Goal: Check status: Check status

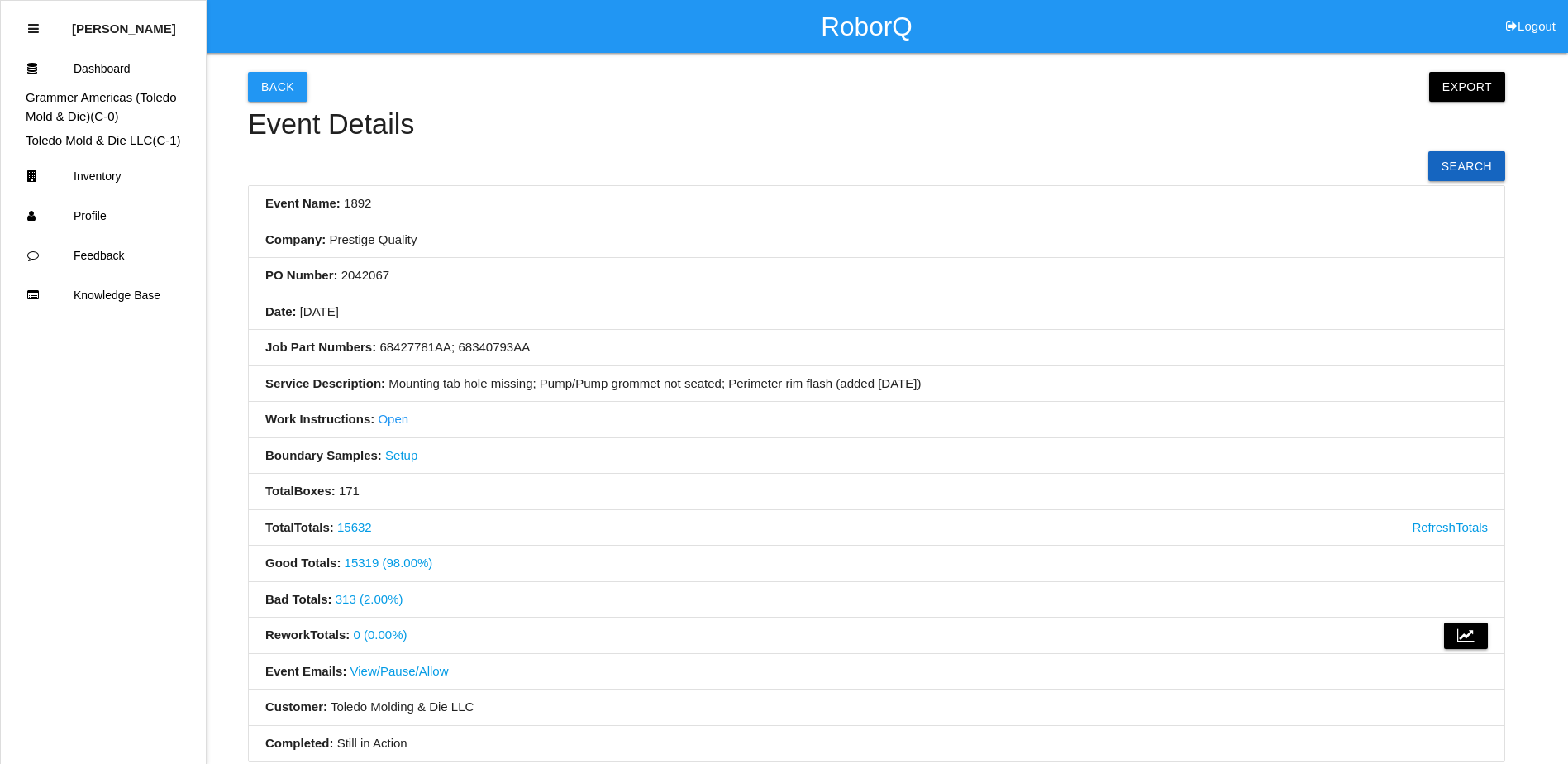
click at [266, 80] on button "Back" at bounding box center [278, 86] width 60 height 30
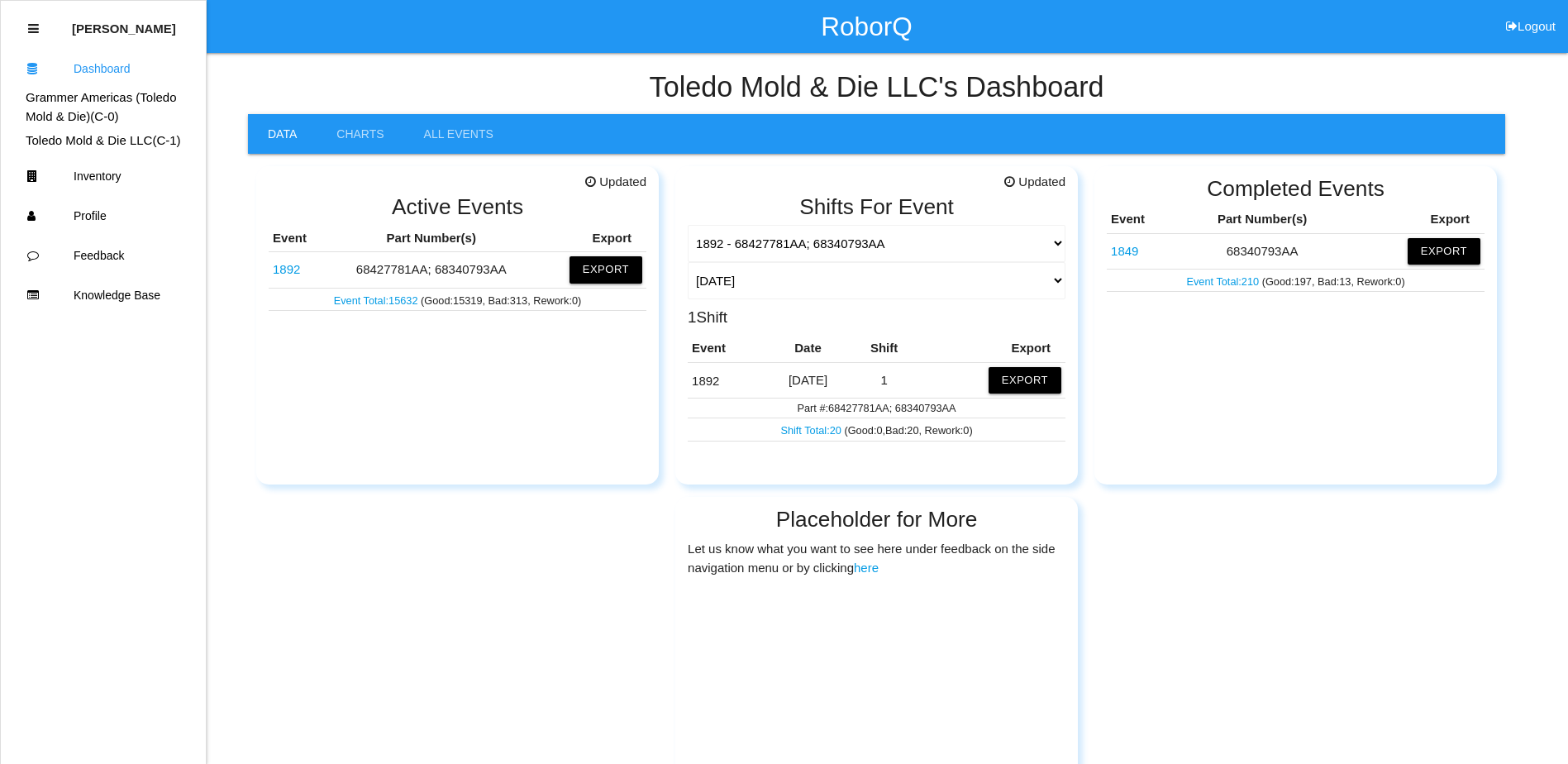
click at [292, 265] on link "1892" at bounding box center [286, 269] width 27 height 14
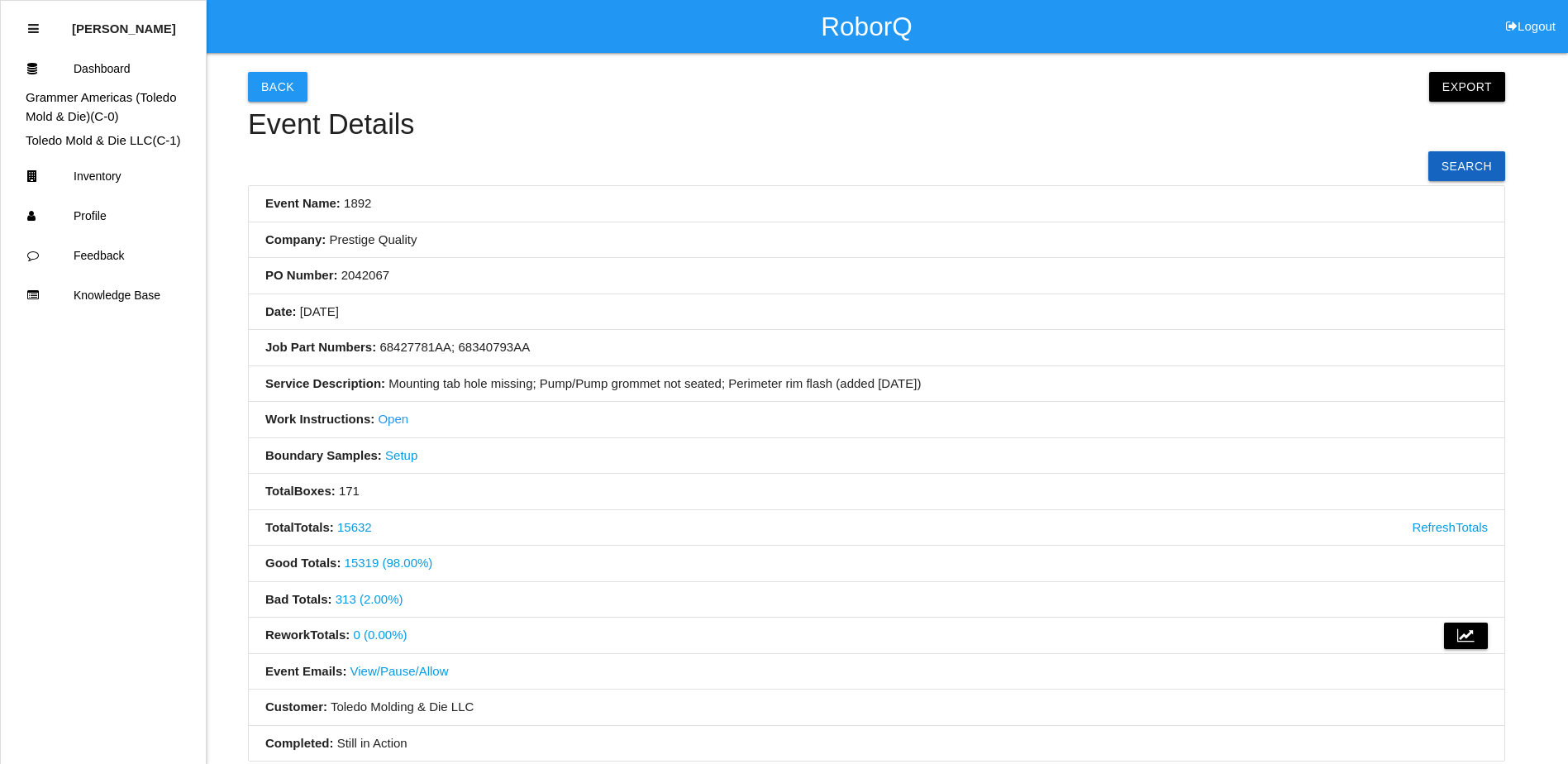
drag, startPoint x: 600, startPoint y: 209, endPoint x: 610, endPoint y: 209, distance: 10.0
click at [603, 209] on li "Event Name: 1892" at bounding box center [876, 204] width 1255 height 37
drag, startPoint x: 852, startPoint y: 280, endPoint x: 717, endPoint y: 306, distance: 137.5
click at [707, 307] on li "Date: [DATE]" at bounding box center [876, 312] width 1255 height 37
drag, startPoint x: 791, startPoint y: 282, endPoint x: 611, endPoint y: 286, distance: 180.0
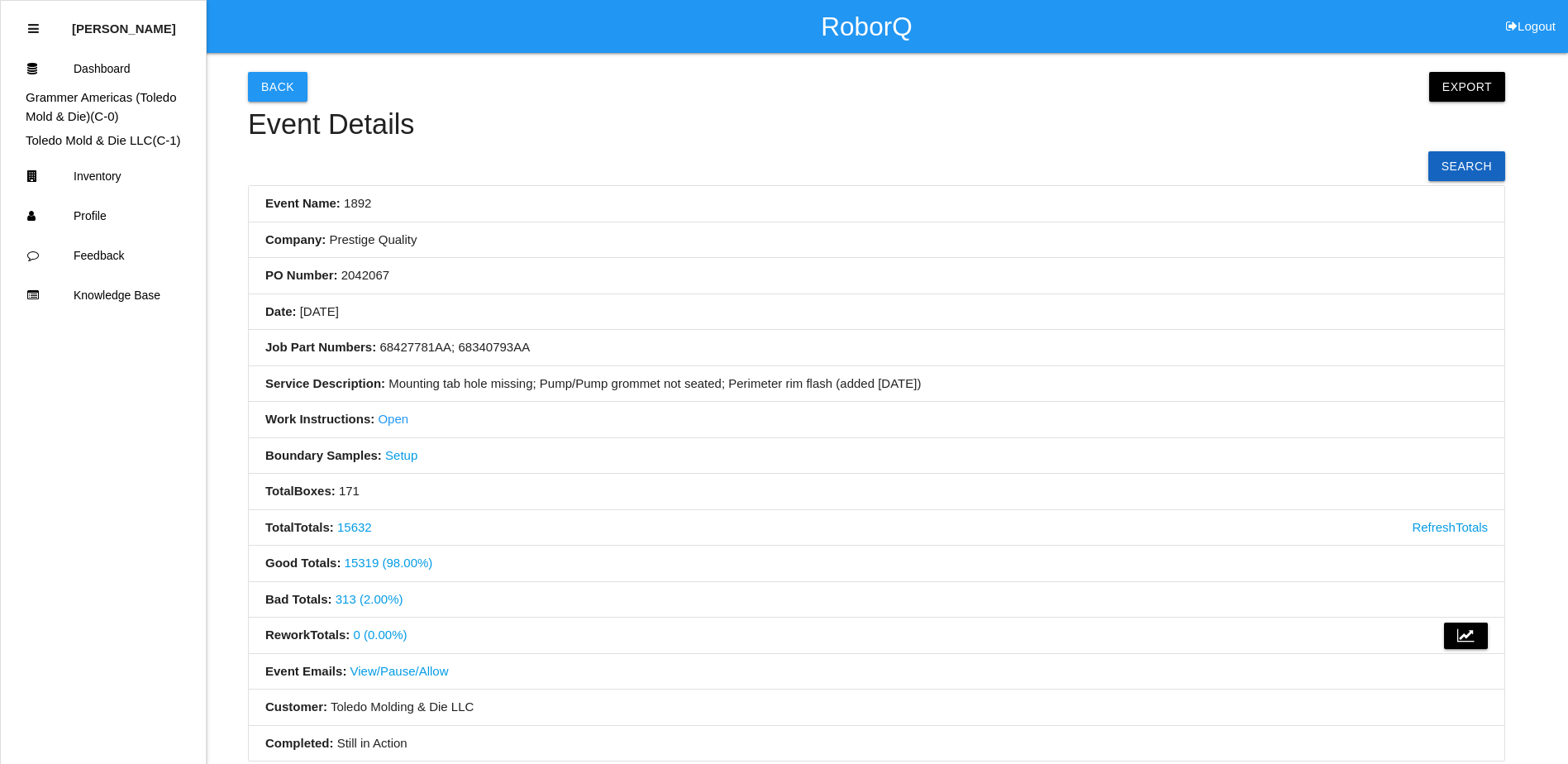
click at [611, 286] on li "PO Number: 2042067" at bounding box center [876, 276] width 1255 height 37
drag, startPoint x: 905, startPoint y: 280, endPoint x: 801, endPoint y: 289, distance: 104.4
click at [801, 289] on li "PO Number: 2042067" at bounding box center [876, 276] width 1255 height 37
drag, startPoint x: 892, startPoint y: 294, endPoint x: 742, endPoint y: 302, distance: 150.2
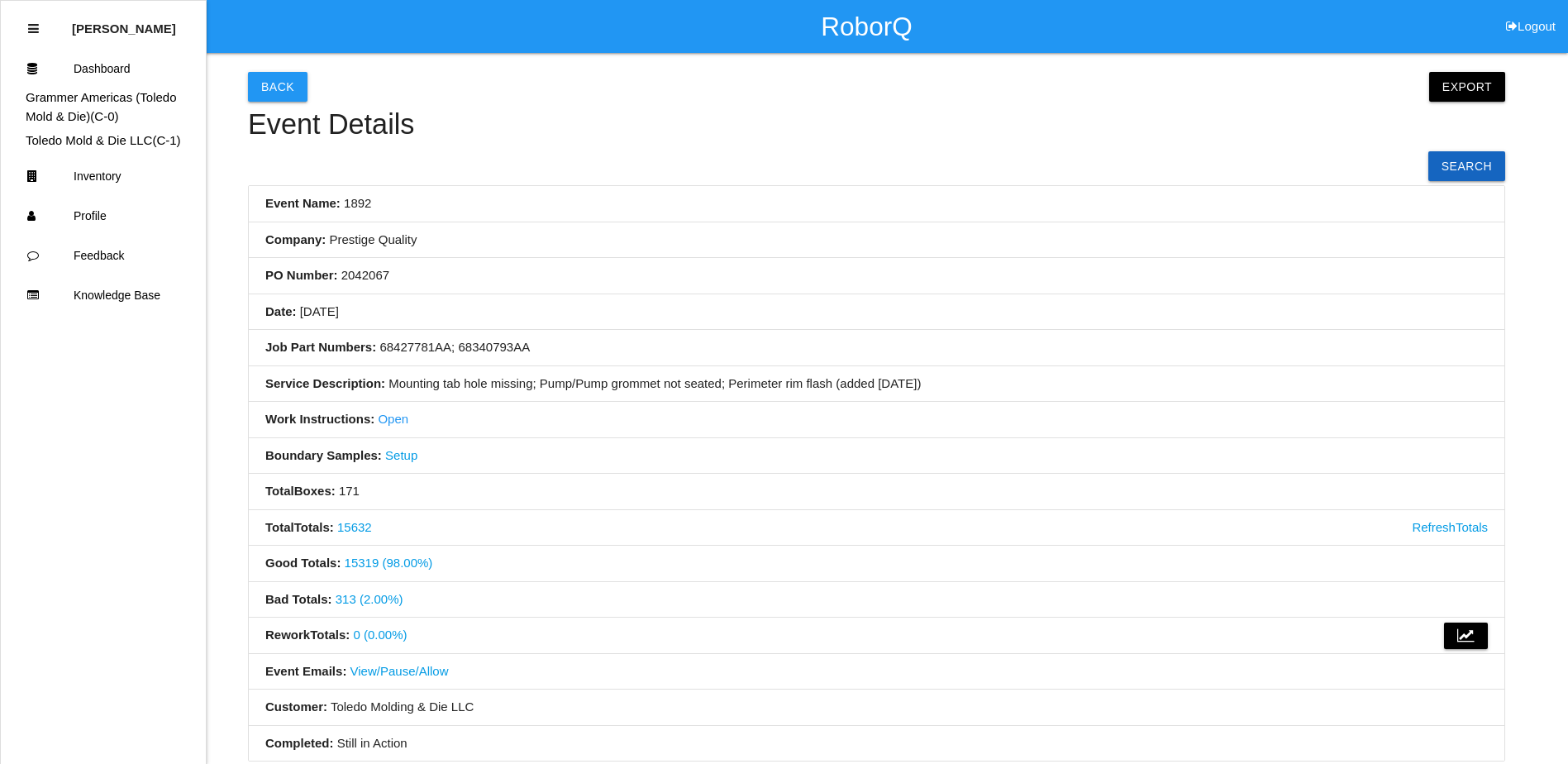
click at [742, 302] on li "Date: [DATE]" at bounding box center [876, 312] width 1255 height 37
click at [667, 265] on li "PO Number: 2042067" at bounding box center [876, 276] width 1255 height 37
click at [669, 266] on li "PO Number: 2042067" at bounding box center [876, 276] width 1255 height 37
click at [655, 279] on li "PO Number: 2042067" at bounding box center [876, 276] width 1255 height 37
click at [349, 601] on link "313 (2.00%)" at bounding box center [370, 599] width 68 height 14
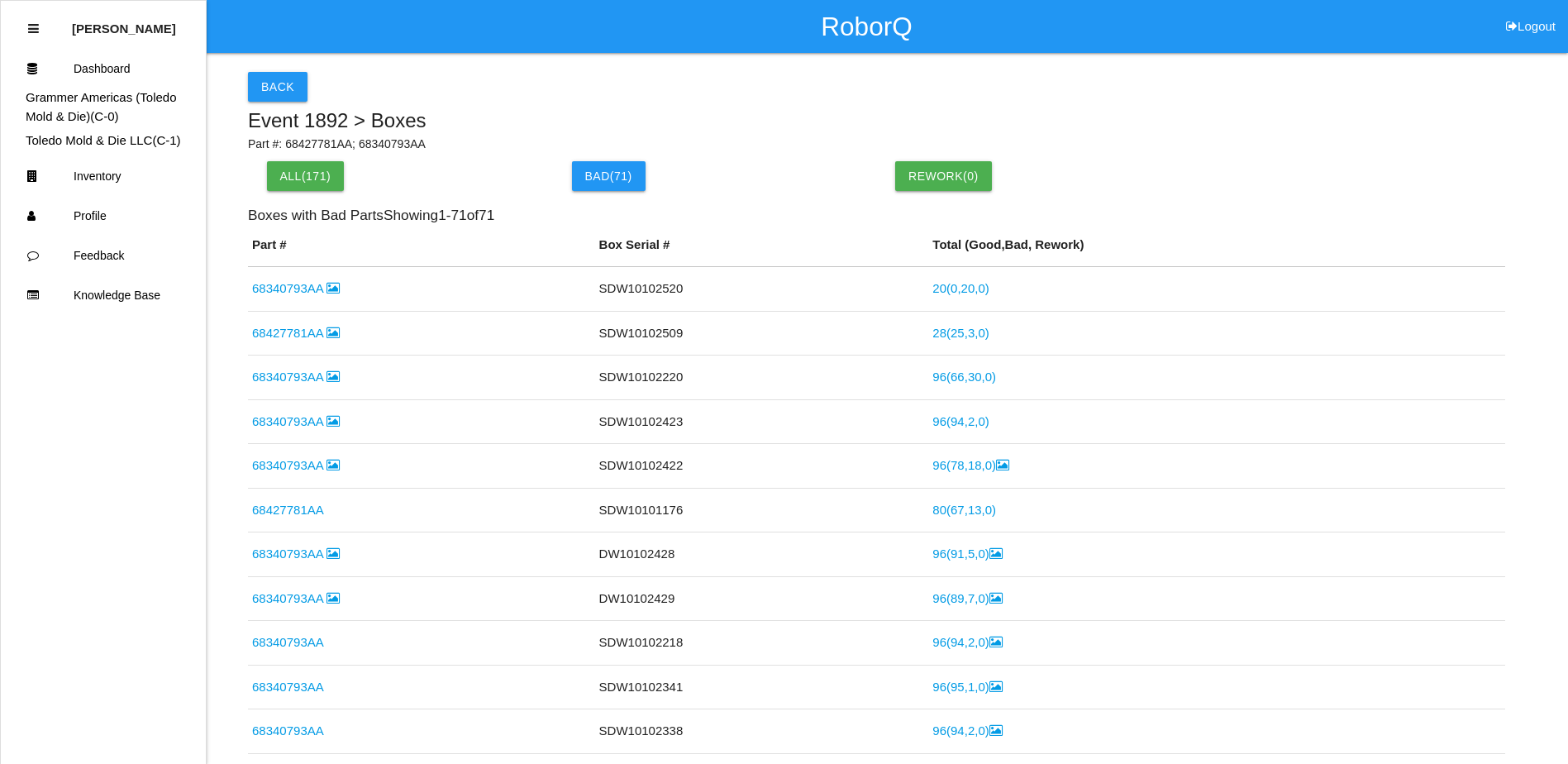
click at [1094, 172] on div "Rework( 0 )" at bounding box center [1038, 175] width 305 height 30
drag, startPoint x: 1148, startPoint y: 157, endPoint x: 1038, endPoint y: 148, distance: 110.4
click at [1038, 149] on p "Part #: 68427781AA; 68340793AA" at bounding box center [876, 144] width 1257 height 17
click at [344, 286] on td "68340793AA" at bounding box center [422, 289] width 347 height 44
click at [266, 98] on button "Back" at bounding box center [278, 86] width 60 height 30
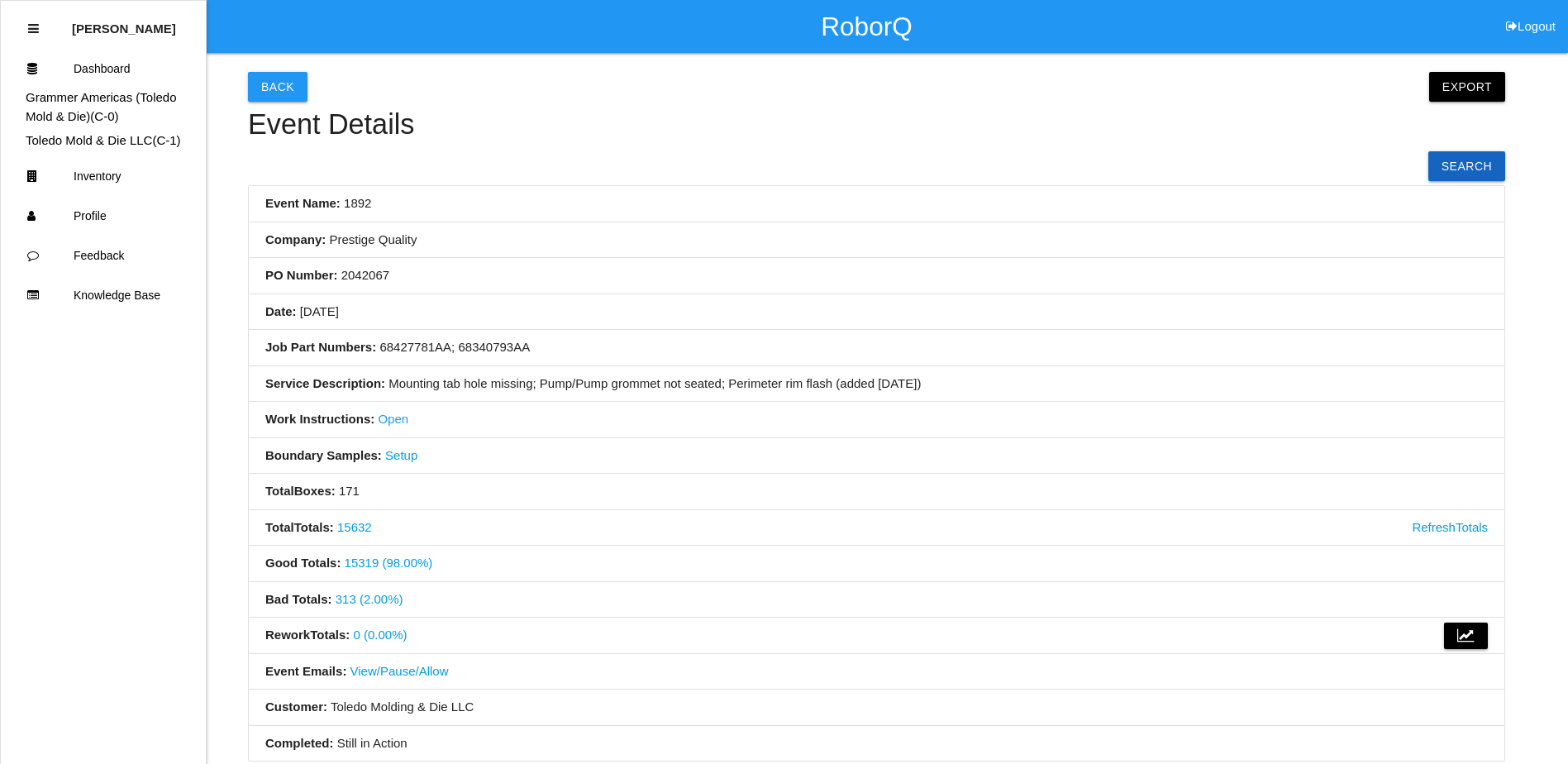
click at [384, 422] on link "Open" at bounding box center [393, 418] width 31 height 14
